Goal: Transaction & Acquisition: Purchase product/service

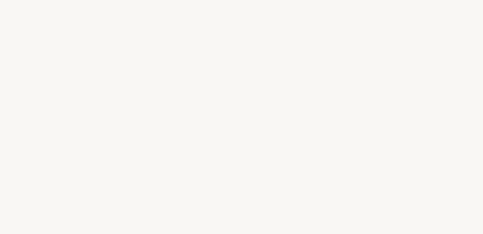
select select "ES"
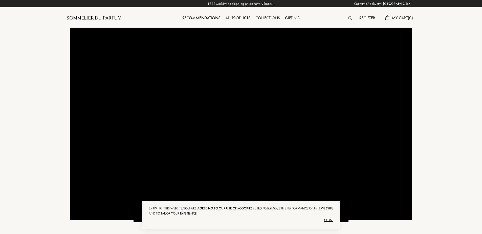
click at [238, 17] on div "All products" at bounding box center [238, 18] width 30 height 7
click at [239, 16] on div "All products" at bounding box center [238, 18] width 30 height 7
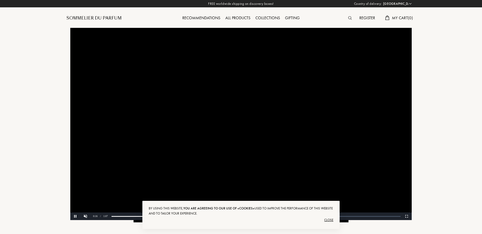
drag, startPoint x: 36, startPoint y: 97, endPoint x: 33, endPoint y: 95, distance: 3.5
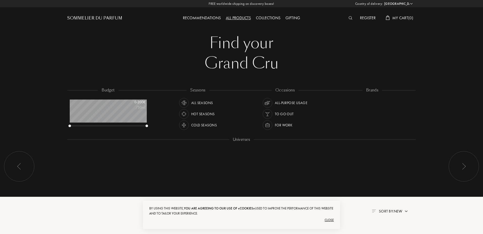
select select "ES"
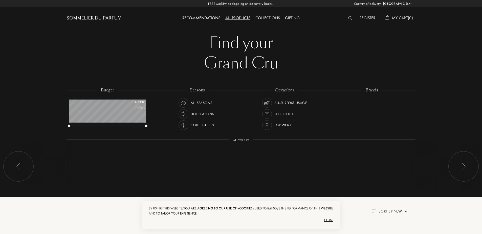
scroll to position [25, 77]
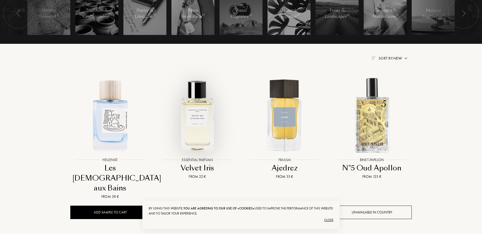
scroll to position [169, 0]
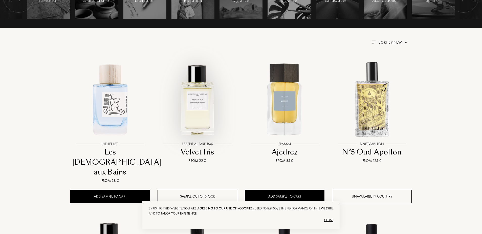
click at [191, 85] on img at bounding box center [197, 99] width 79 height 79
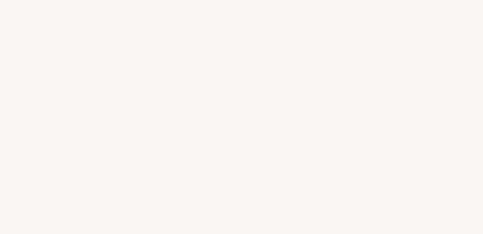
select select "ES"
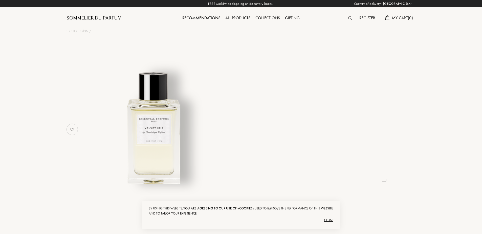
select select "3"
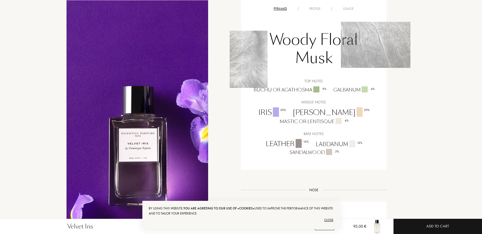
scroll to position [379, 0]
